Goal: Information Seeking & Learning: Learn about a topic

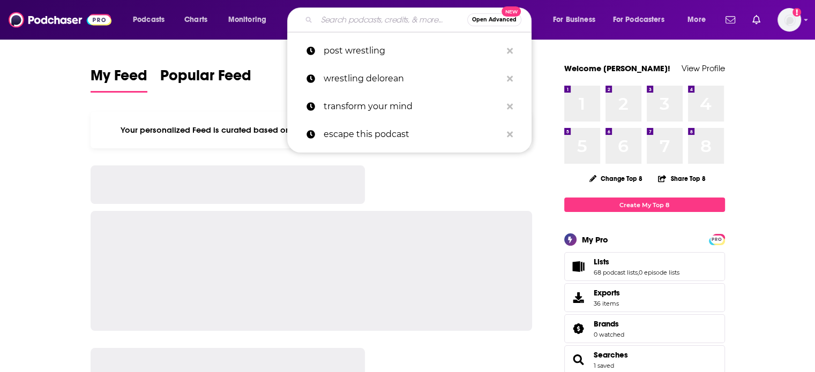
click at [339, 23] on input "Search podcasts, credits, & more..." at bounding box center [392, 19] width 151 height 17
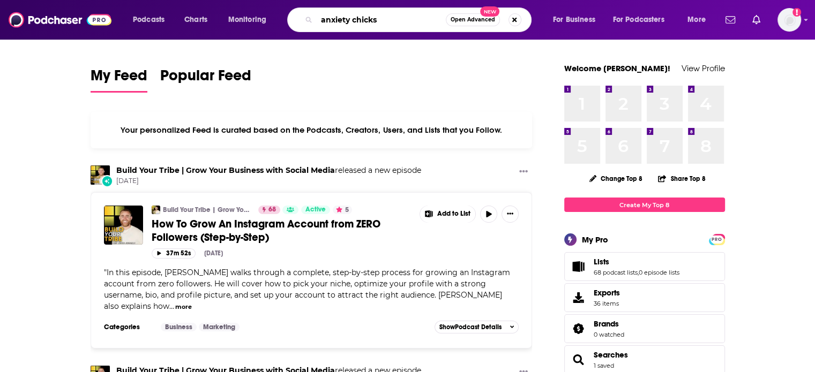
type input "anxiety chicks"
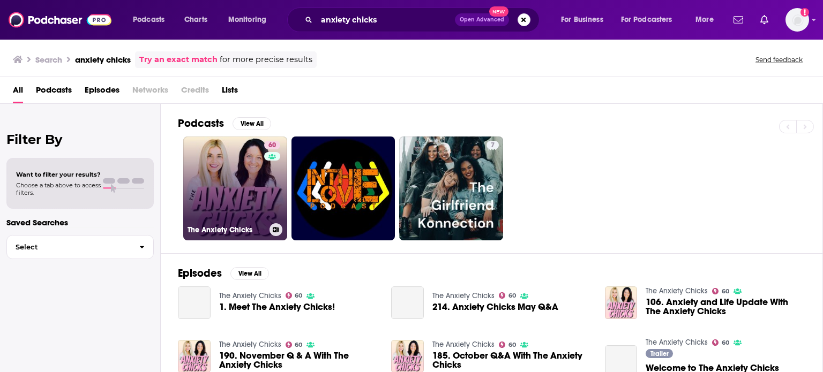
click at [264, 196] on div "60" at bounding box center [273, 182] width 19 height 82
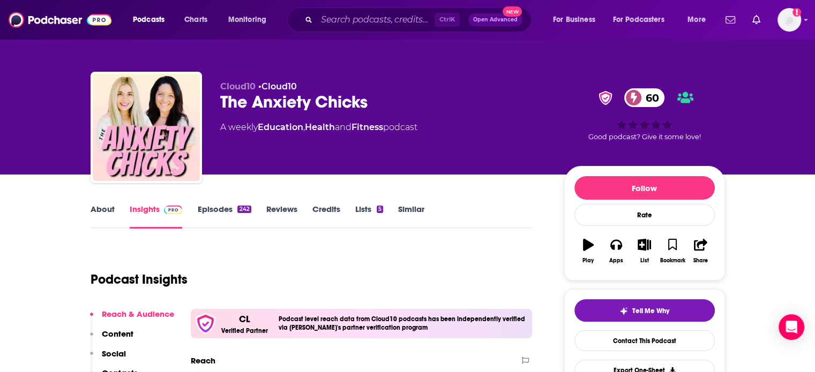
click at [202, 210] on link "Episodes 242" at bounding box center [224, 216] width 54 height 25
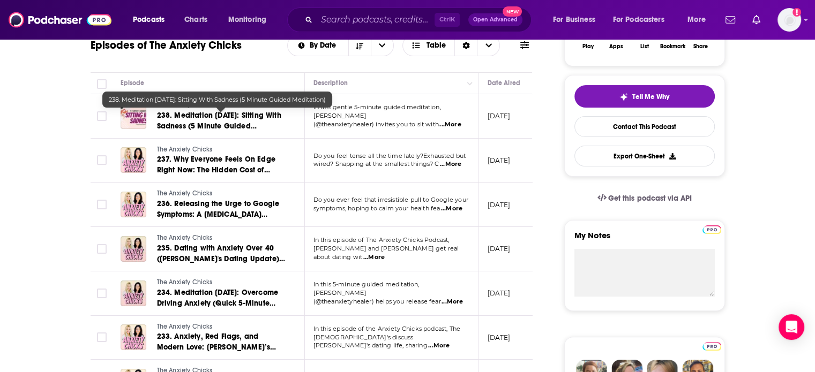
scroll to position [54, 0]
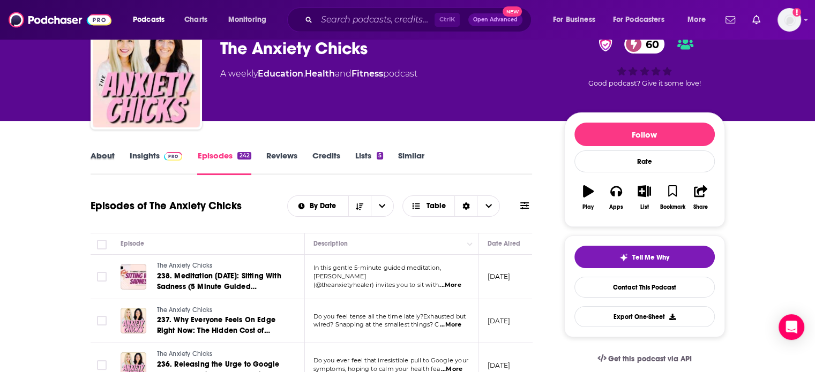
click at [115, 160] on div "About" at bounding box center [110, 163] width 39 height 25
click at [105, 156] on link "About" at bounding box center [103, 163] width 24 height 25
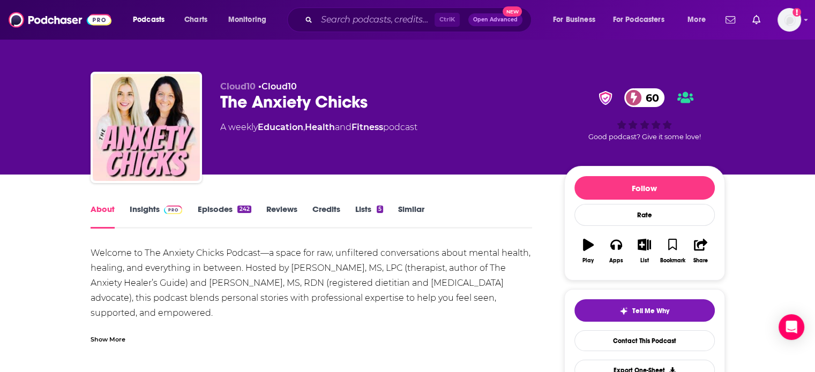
click at [122, 338] on div "Show More" at bounding box center [108, 339] width 35 height 10
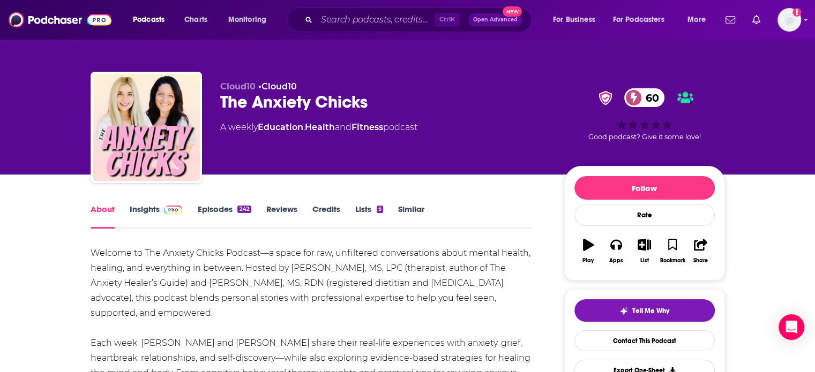
drag, startPoint x: 166, startPoint y: 311, endPoint x: 261, endPoint y: 257, distance: 109.8
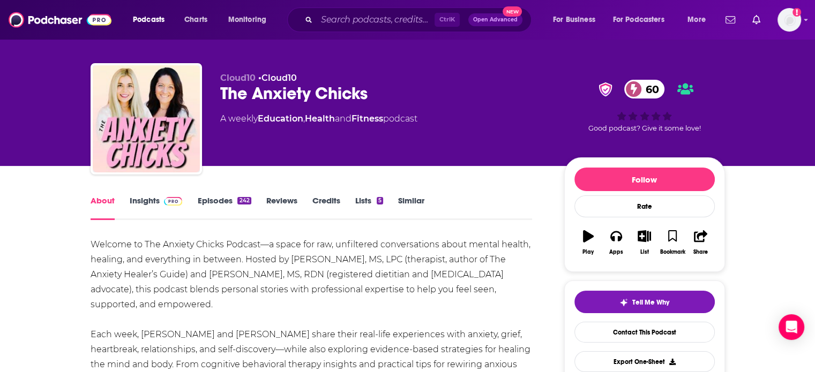
scroll to position [161, 0]
